Goal: Contribute content: Contribute content

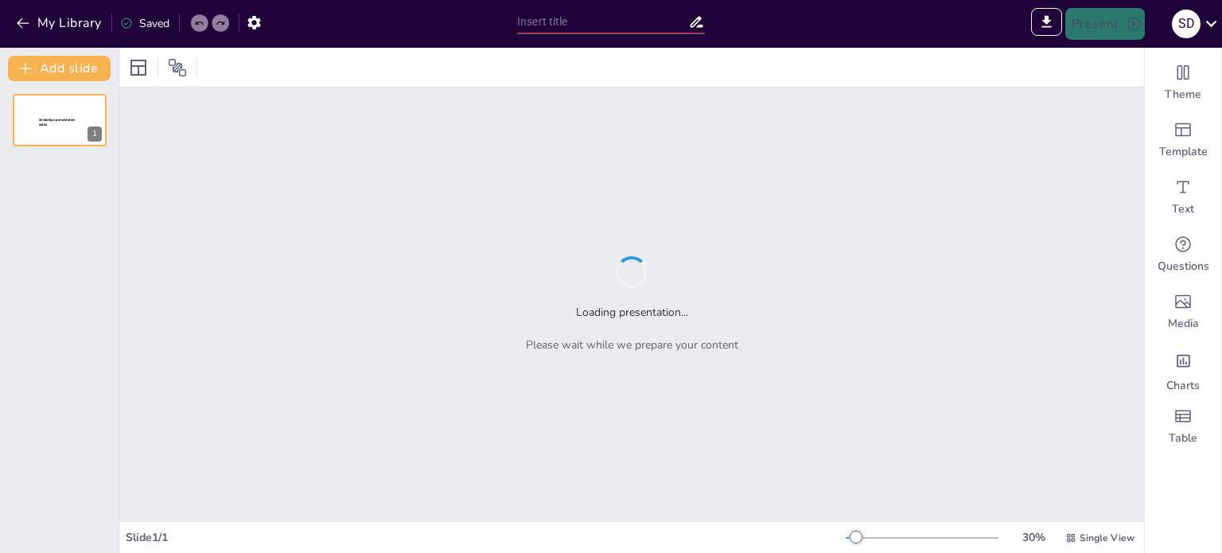
type input "Financiamiento Bancario para Proyectos Comerciales en Terrenos Municipales"
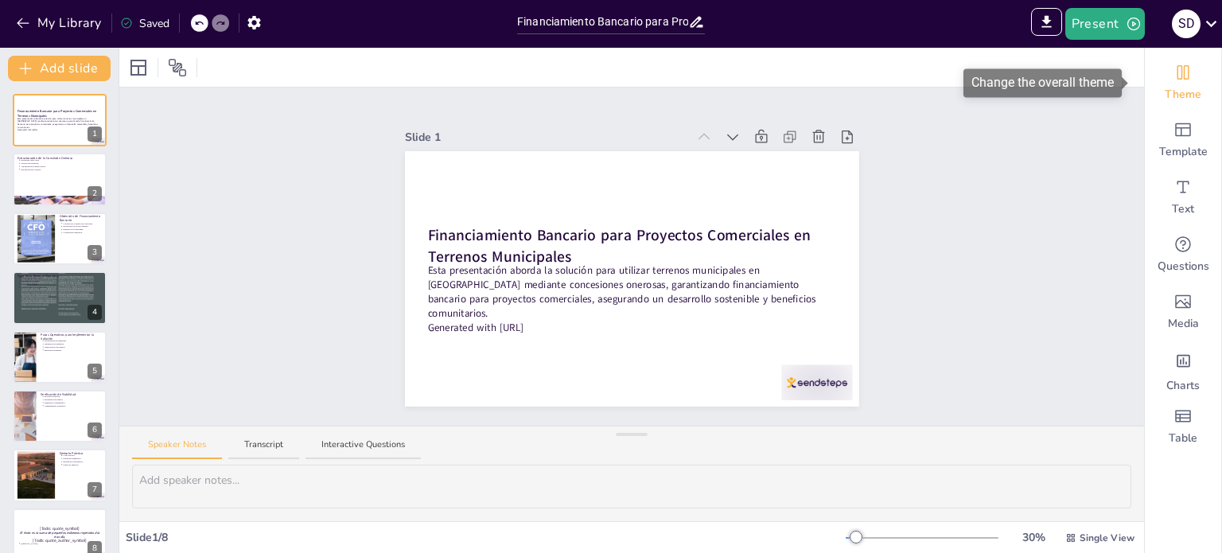
click at [1181, 76] on div "Theme" at bounding box center [1183, 82] width 76 height 57
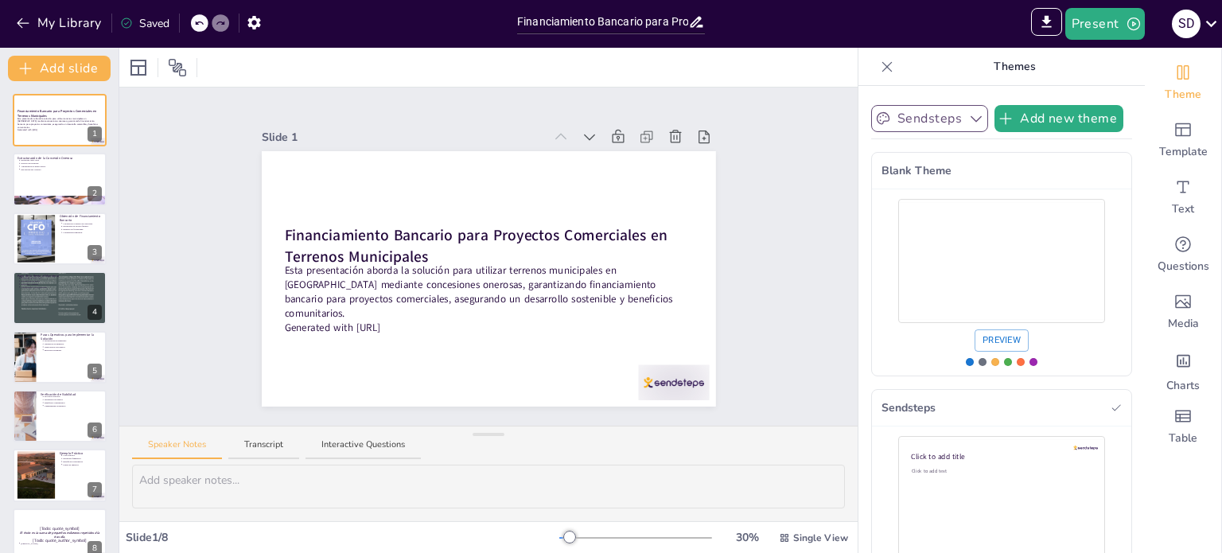
click at [953, 117] on button "Sendsteps" at bounding box center [929, 118] width 117 height 27
click at [922, 174] on span "Blank Theme" at bounding box center [938, 173] width 64 height 17
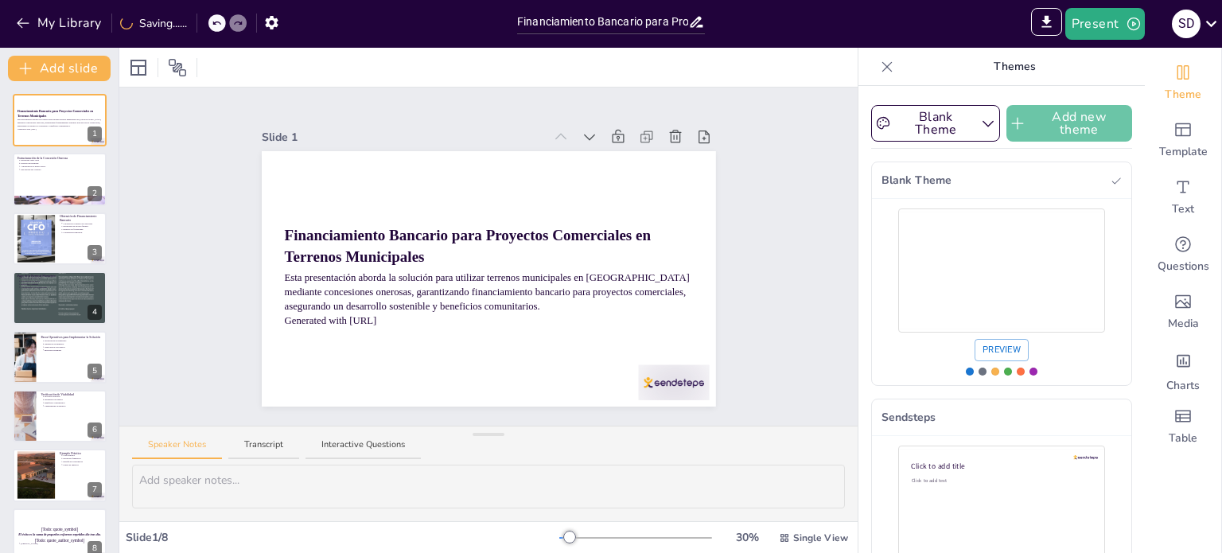
click at [1019, 120] on button "Add new theme" at bounding box center [1069, 123] width 126 height 37
click at [57, 216] on div at bounding box center [59, 239] width 95 height 54
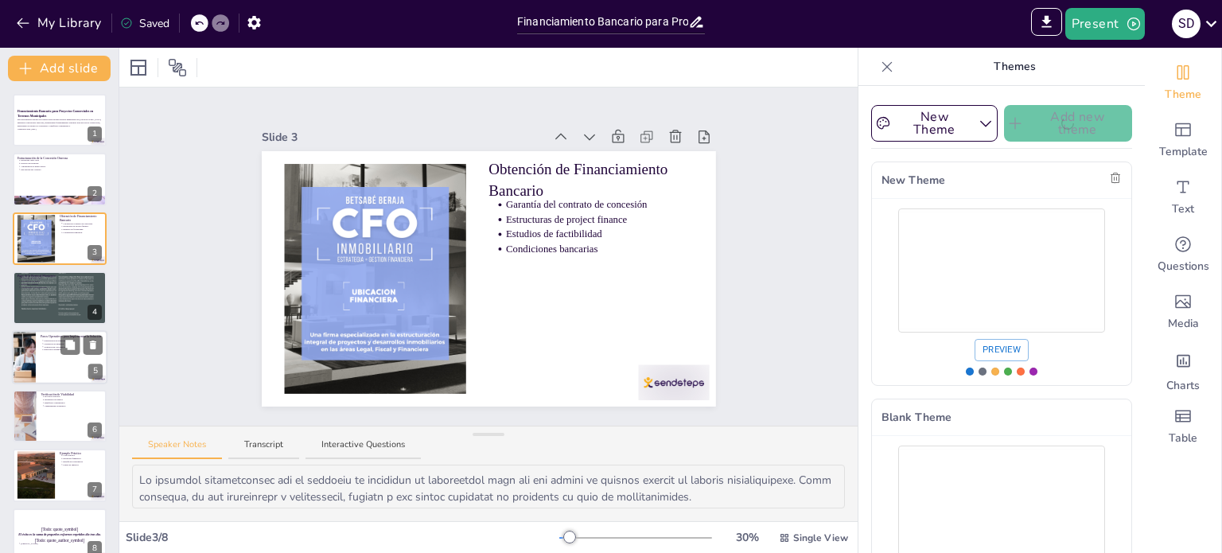
click at [56, 362] on div at bounding box center [59, 357] width 95 height 54
type textarea "La presentación al municipio es el primer paso crítico en el proceso. Un plan d…"
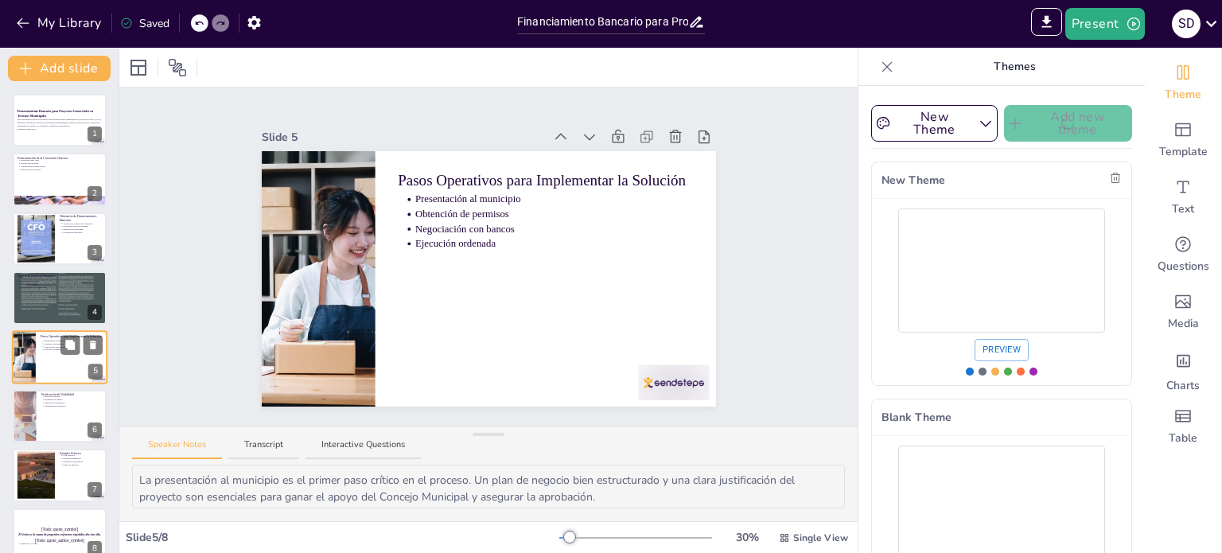
scroll to position [21, 0]
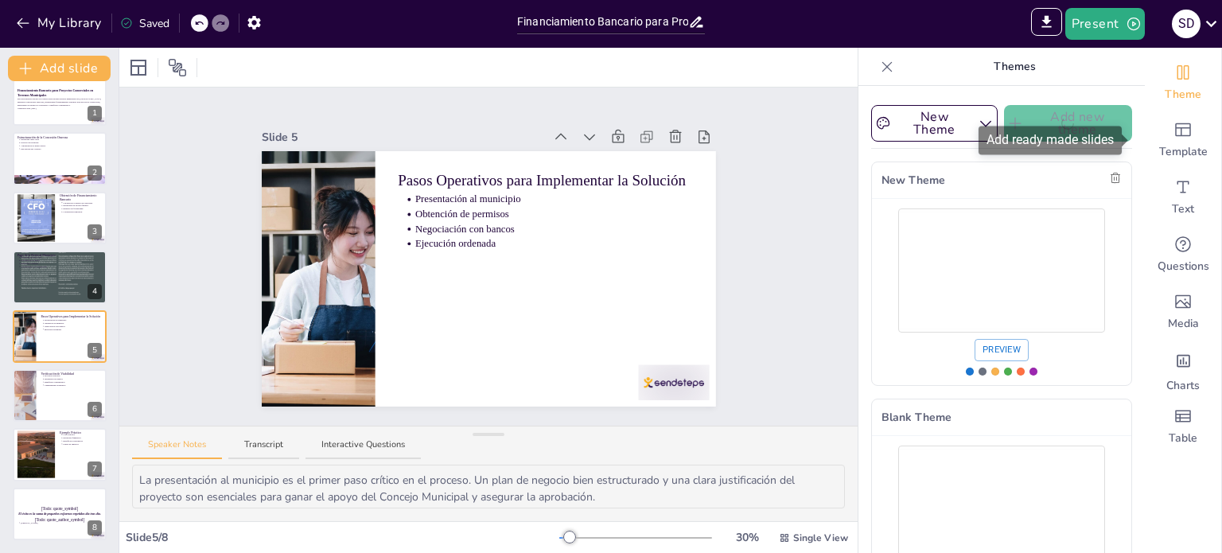
click at [1173, 81] on icon "Change the overall theme" at bounding box center [1182, 72] width 19 height 19
click at [978, 126] on icon "button" at bounding box center [986, 123] width 16 height 16
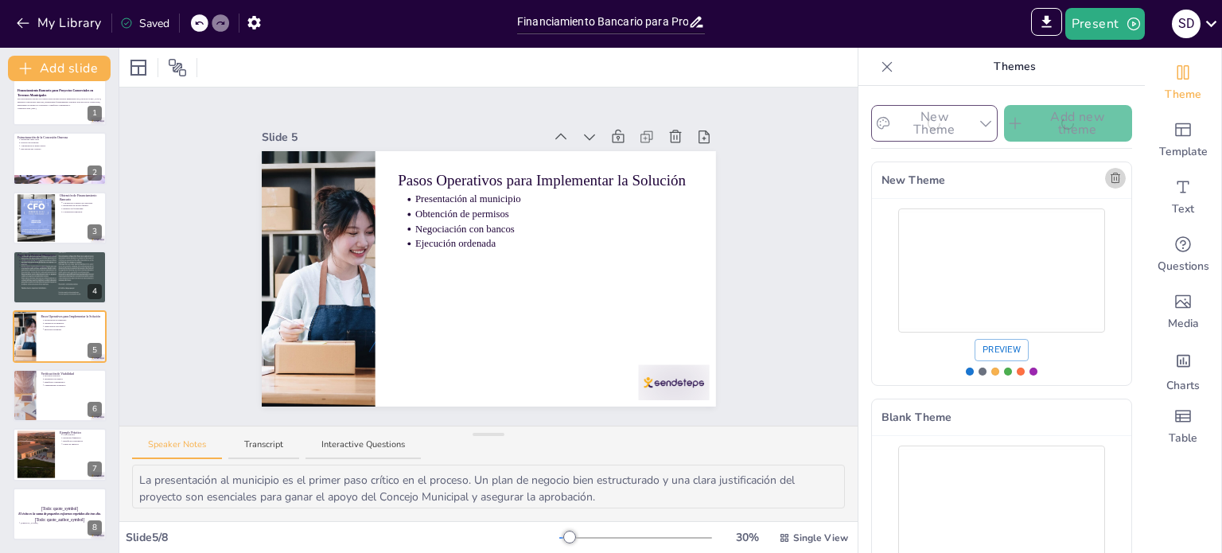
click at [1105, 169] on button "button" at bounding box center [1115, 178] width 21 height 21
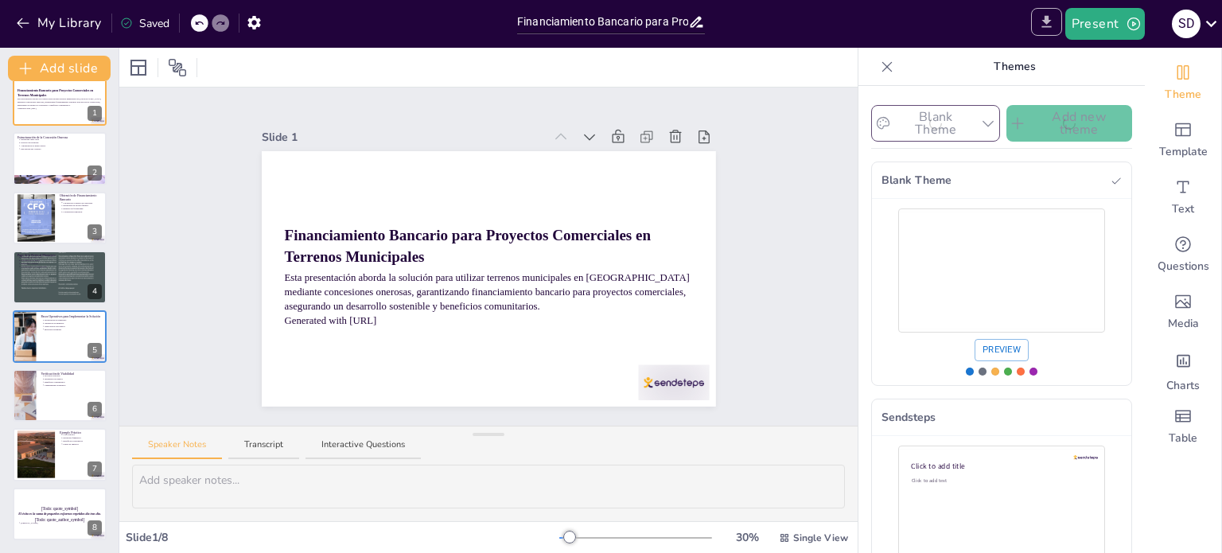
click at [1051, 26] on icon "Export to PowerPoint" at bounding box center [1046, 22] width 10 height 12
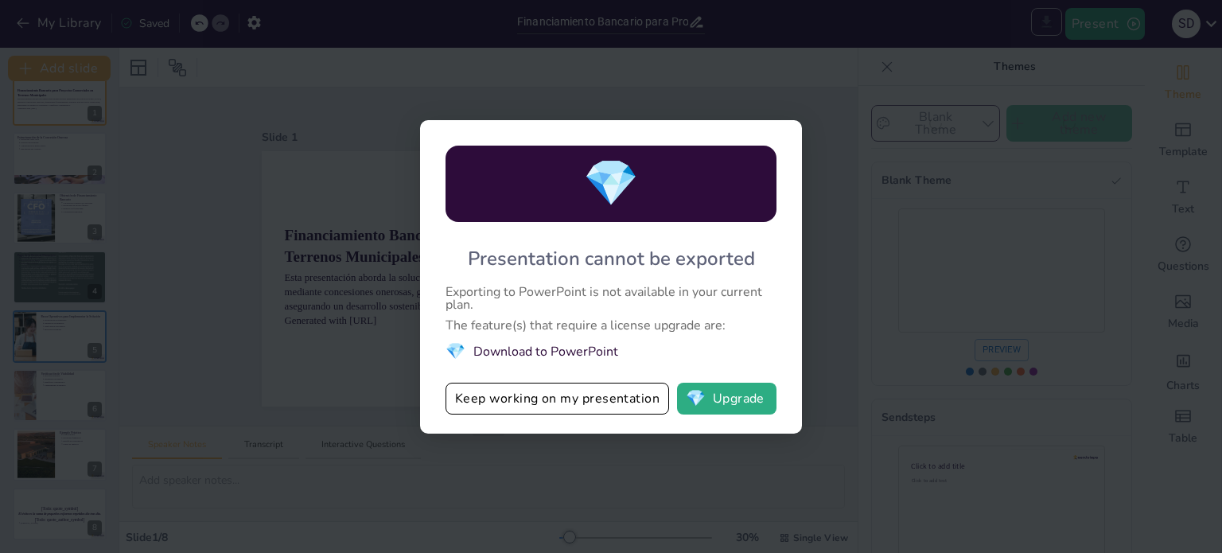
click at [841, 270] on div "💎 Presentation cannot be exported Exporting to PowerPoint is not available in y…" at bounding box center [611, 276] width 1222 height 553
